Goal: Complete application form: Complete application form

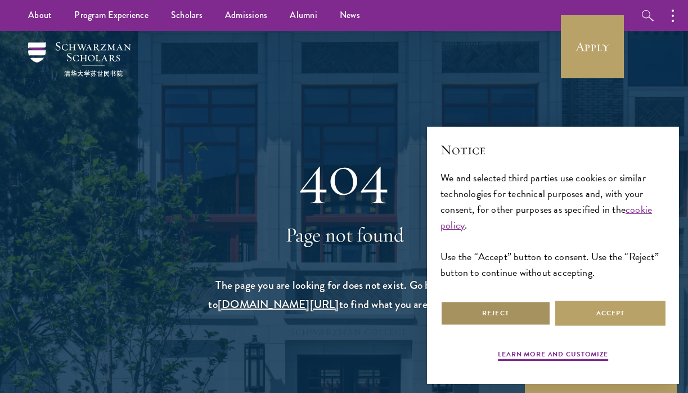
click at [519, 315] on button "Reject" at bounding box center [496, 313] width 110 height 25
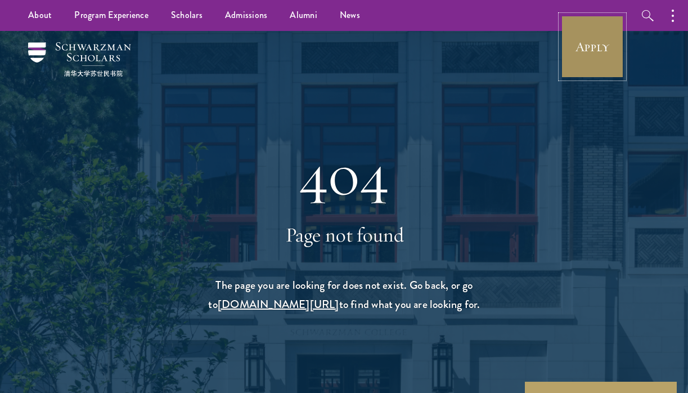
click at [616, 48] on link "Apply" at bounding box center [592, 46] width 63 height 63
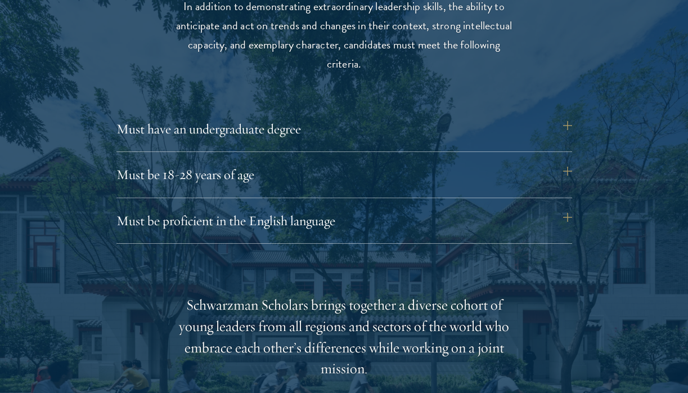
scroll to position [1504, 0]
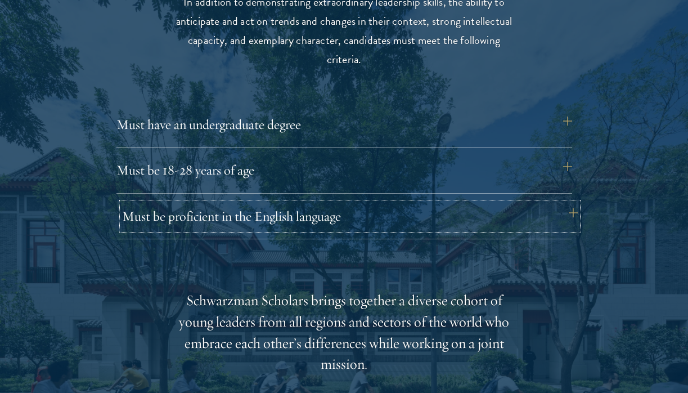
click at [410, 222] on button "Must be proficient in the English language" at bounding box center [350, 216] width 456 height 27
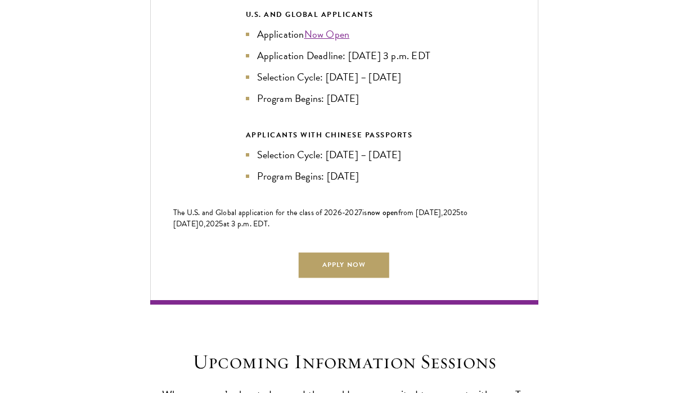
scroll to position [2828, 0]
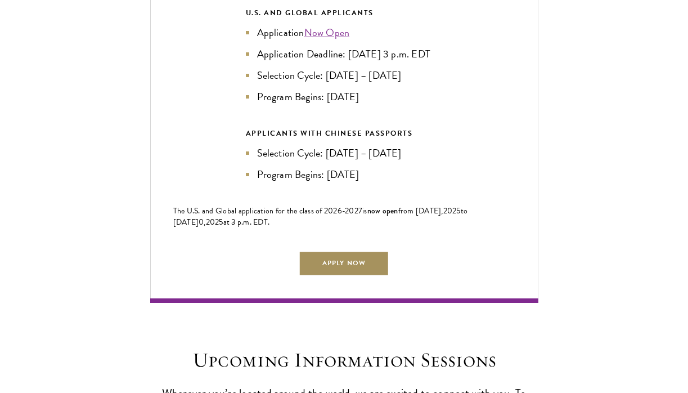
click at [355, 272] on link "Apply Now" at bounding box center [344, 262] width 90 height 25
